Goal: Navigation & Orientation: Find specific page/section

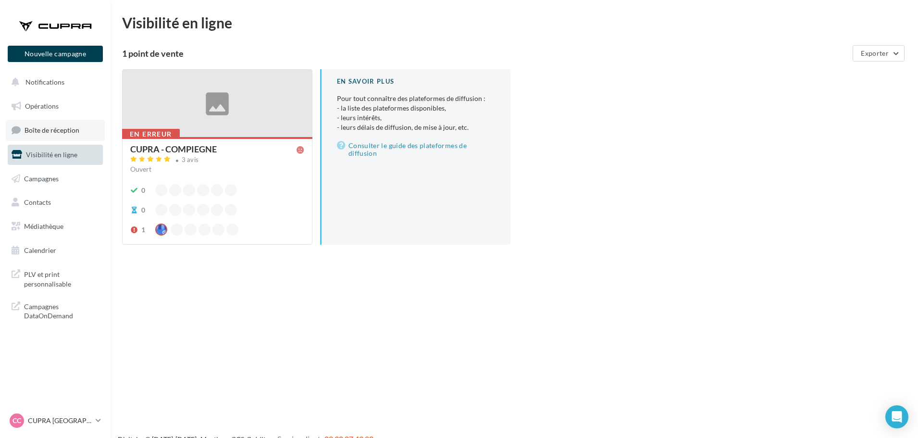
click at [46, 123] on link "Boîte de réception" at bounding box center [55, 130] width 99 height 21
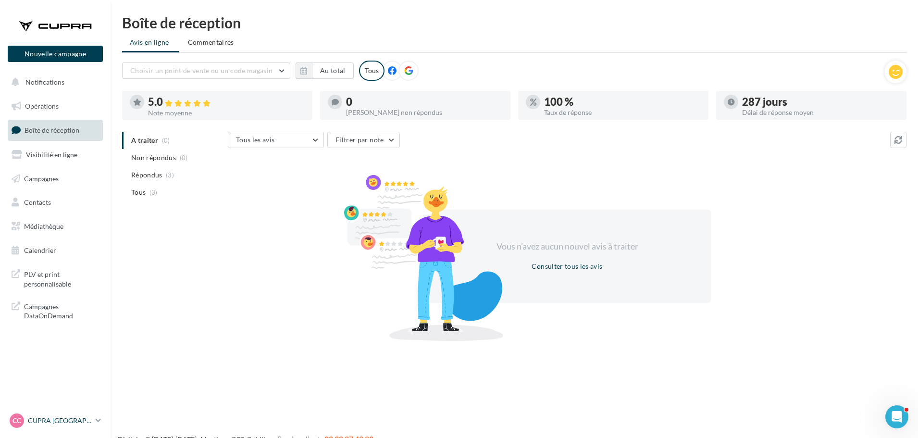
click at [81, 427] on div "CC CUPRA Compiègne cupra_compiegne" at bounding box center [51, 421] width 82 height 14
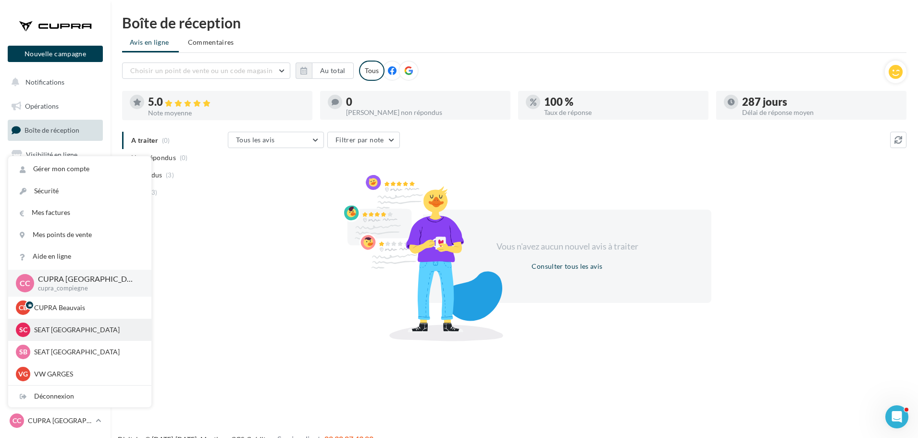
click at [63, 340] on div "SC SEAT [GEOGRAPHIC_DATA] SEAT-TILLE" at bounding box center [79, 330] width 143 height 22
click at [56, 330] on p "SEAT [GEOGRAPHIC_DATA]" at bounding box center [87, 330] width 106 height 10
